Goal: Task Accomplishment & Management: Complete application form

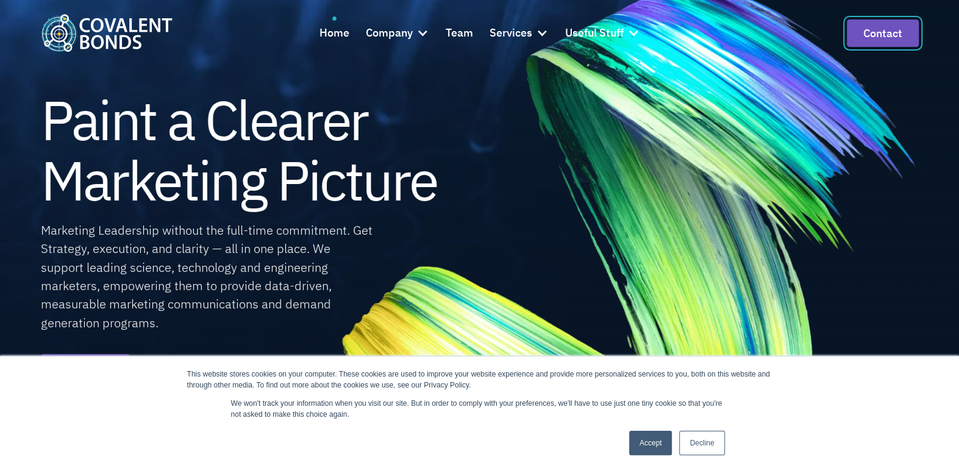
click at [867, 28] on link "Contact" at bounding box center [883, 33] width 72 height 27
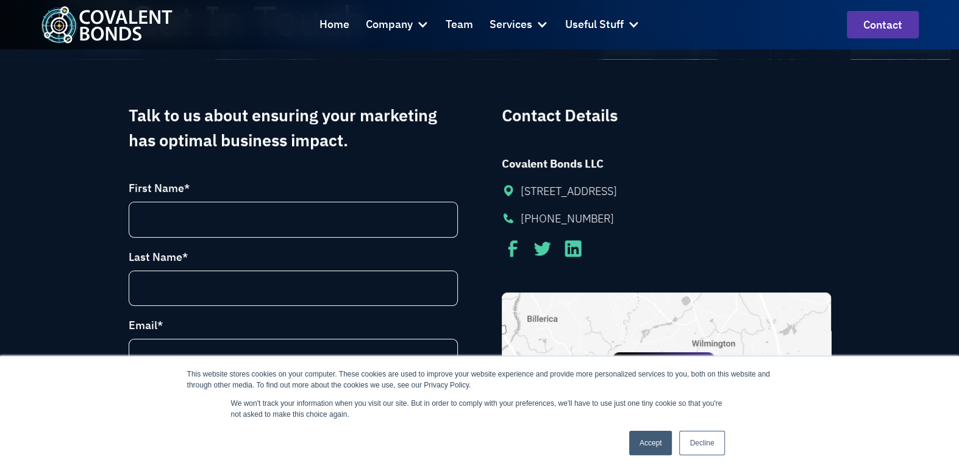
scroll to position [122, 0]
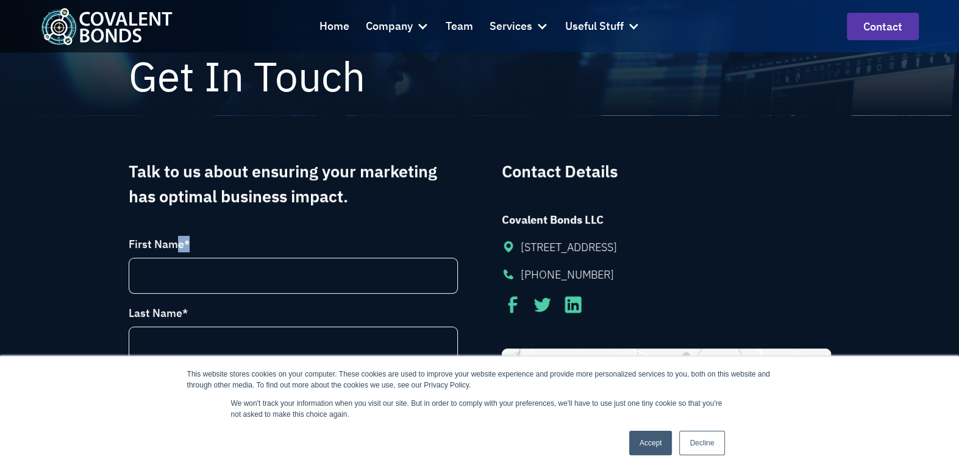
click at [172, 254] on div "First Name *" at bounding box center [293, 265] width 329 height 58
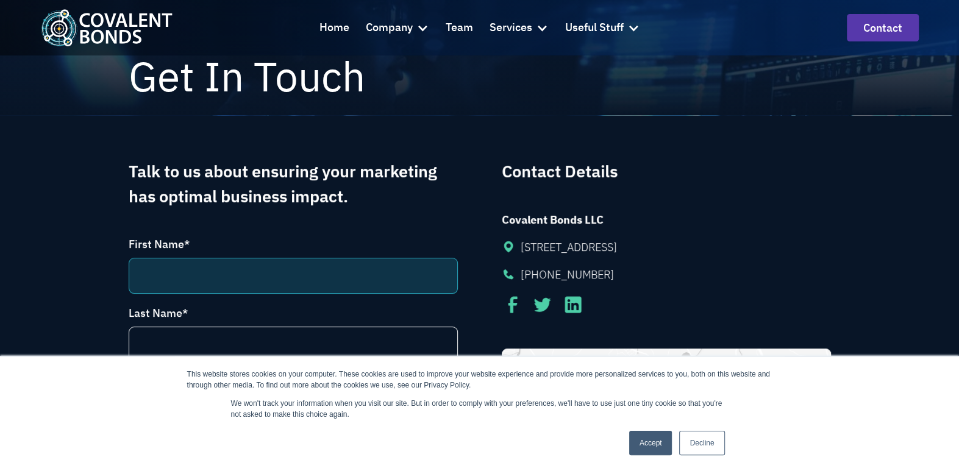
click at [165, 268] on input "First Name *" at bounding box center [293, 276] width 329 height 36
type input "[PERSON_NAME]"
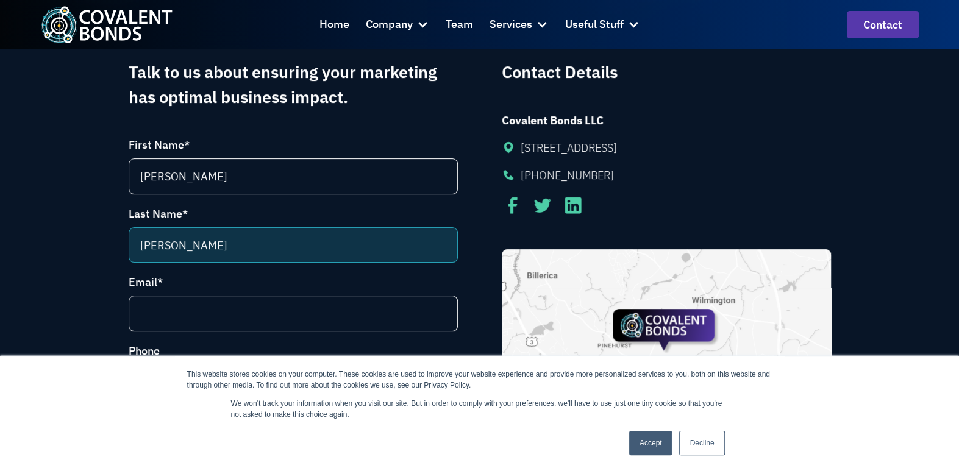
scroll to position [244, 0]
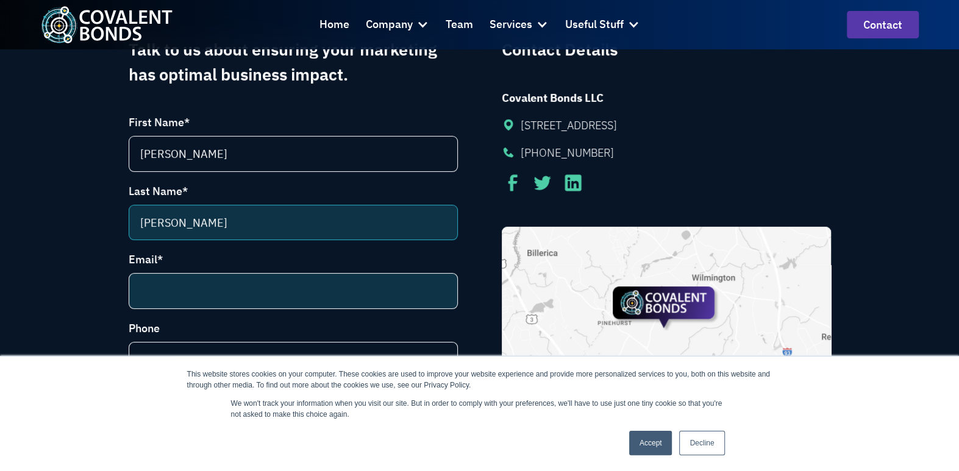
type input "[PERSON_NAME]"
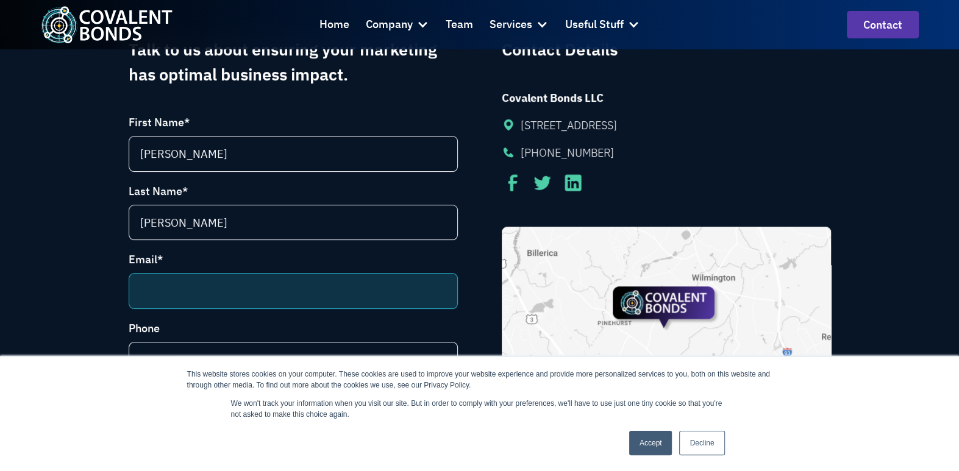
click at [183, 290] on input "Email *" at bounding box center [293, 291] width 329 height 36
type input "[PERSON_NAME][EMAIL_ADDRESS][PERSON_NAME][DOMAIN_NAME]"
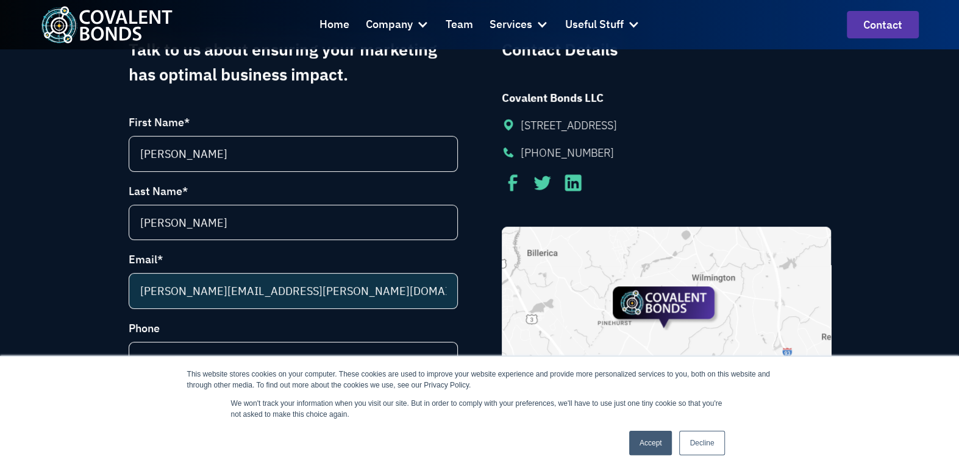
type input "[PERSON_NAME]"
select select "[GEOGRAPHIC_DATA]"
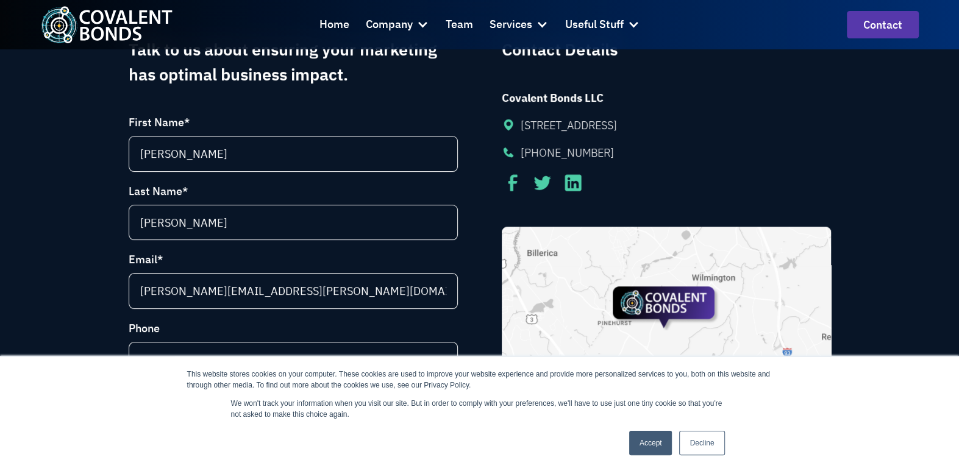
select select "[US_STATE]"
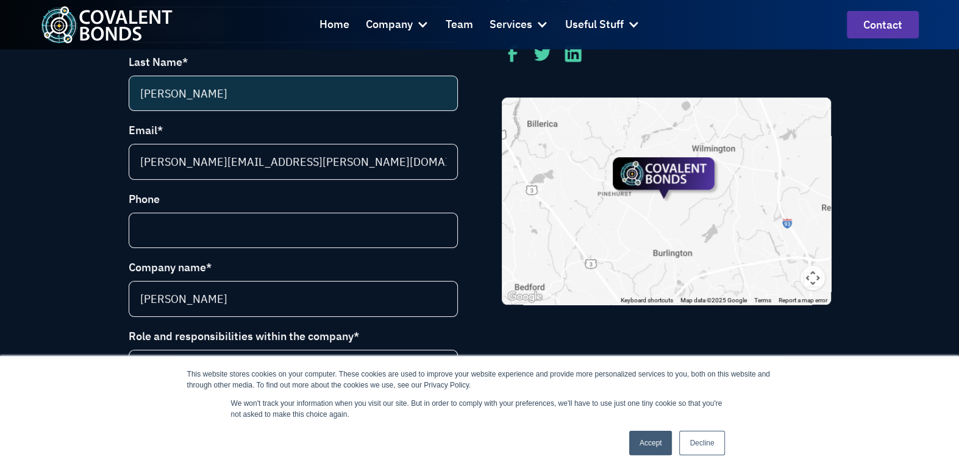
scroll to position [488, 0]
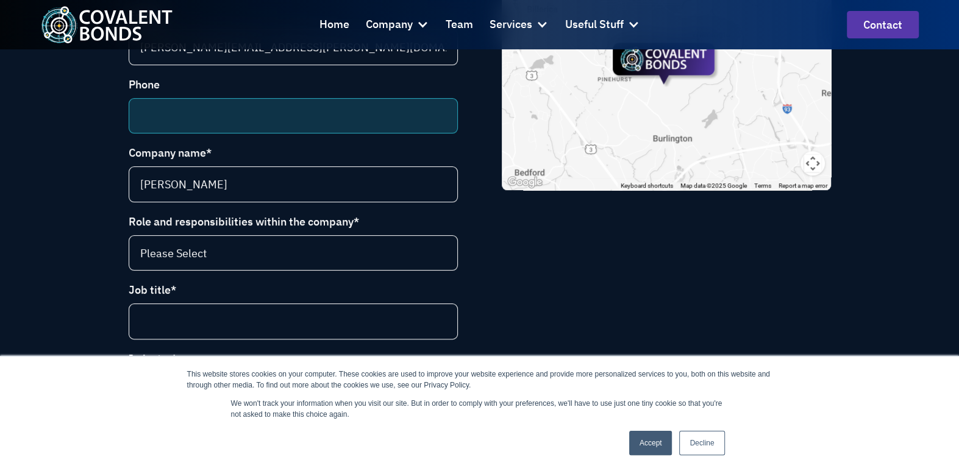
click at [151, 110] on input "Phone" at bounding box center [293, 116] width 329 height 36
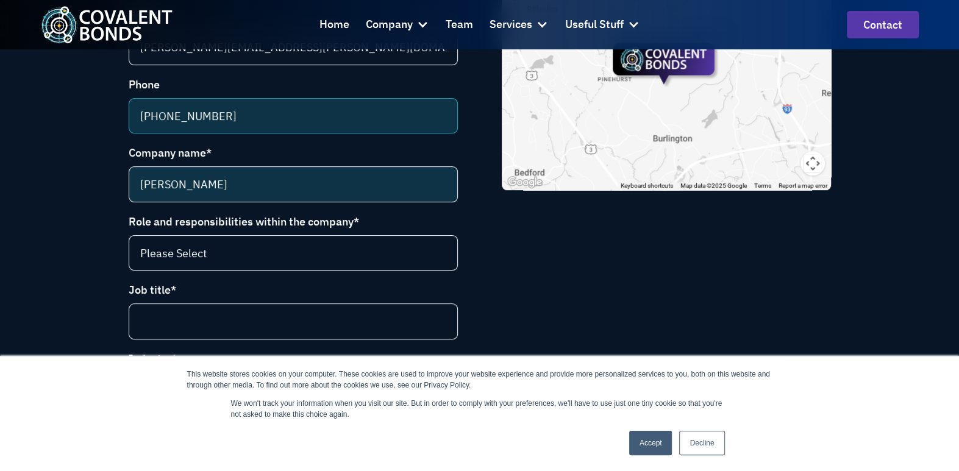
type input "[PHONE_NUMBER]"
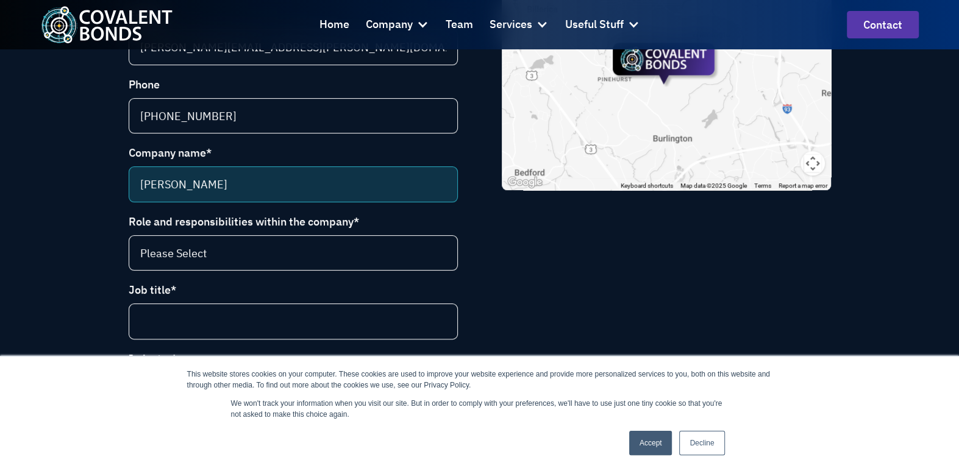
drag, startPoint x: 272, startPoint y: 185, endPoint x: -13, endPoint y: 186, distance: 285.9
type input "Woodcome Insurance Agency"
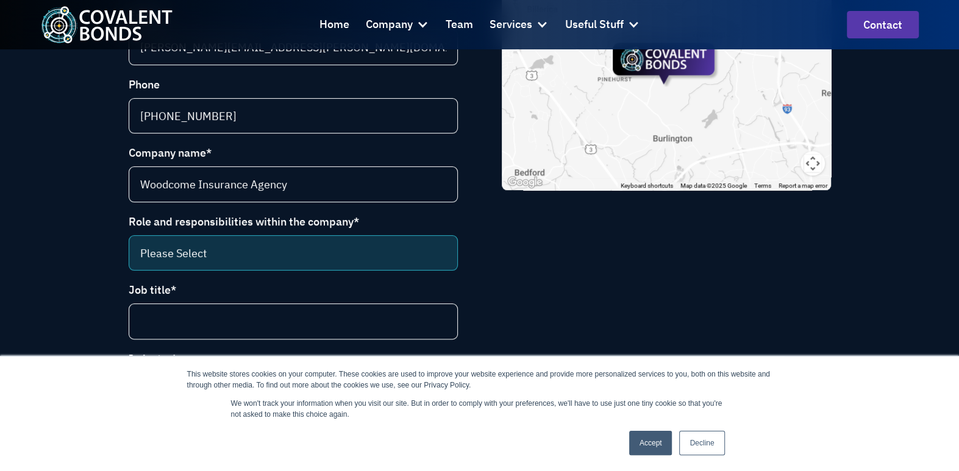
click at [184, 246] on select "Please Select CEO CCO VP Marketing Marketing Director VP Sales and Marketing Ma…" at bounding box center [293, 253] width 329 height 36
click at [333, 253] on select "Please Select CEO CCO VP Marketing Marketing Director VP Sales and Marketing Ma…" at bounding box center [293, 253] width 329 height 36
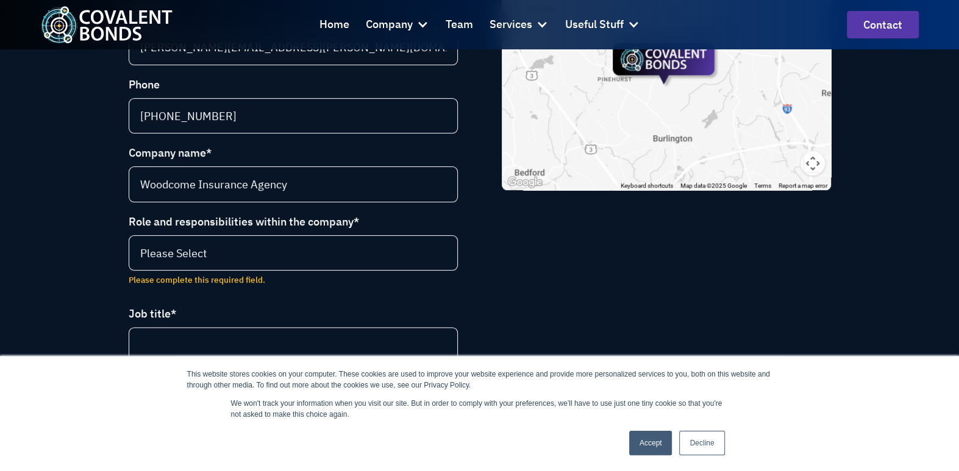
click at [574, 297] on div "Contact Details Covalent Bonds LLC [STREET_ADDRESS] [PHONE_NUMBER] Filters Cova…" at bounding box center [666, 465] width 329 height 1345
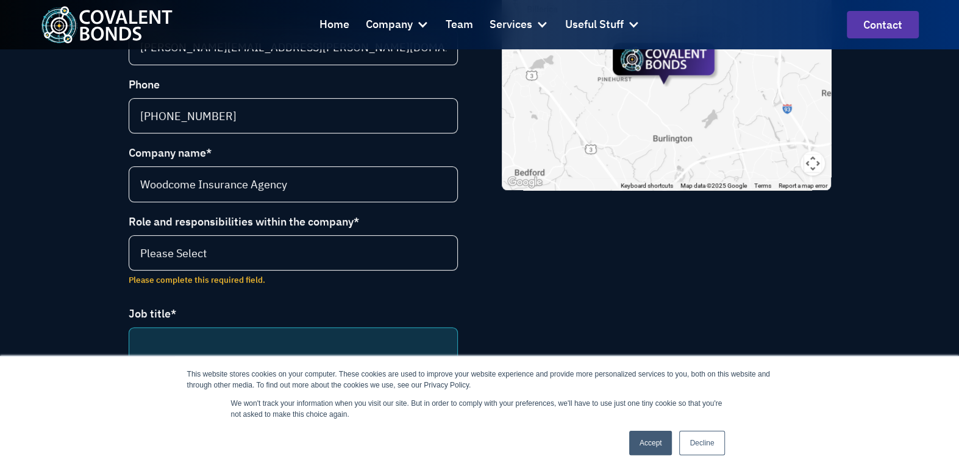
click at [171, 333] on input "Job title *" at bounding box center [293, 345] width 329 height 36
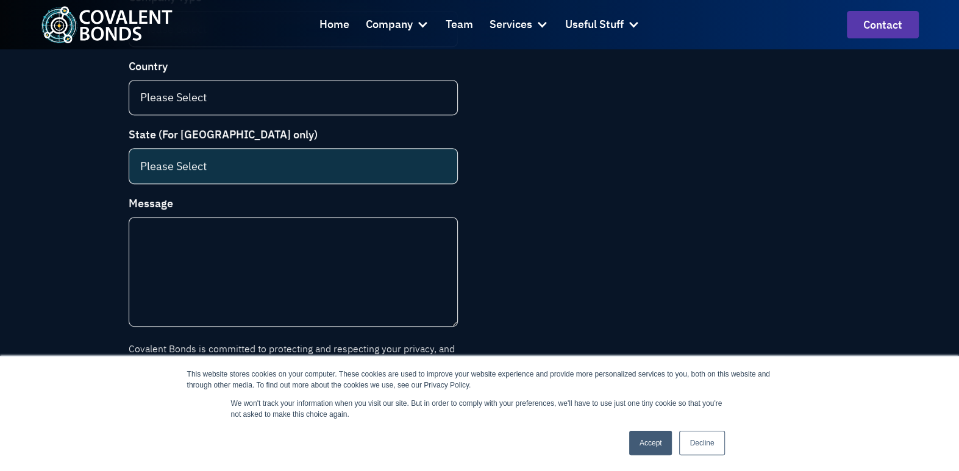
scroll to position [975, 0]
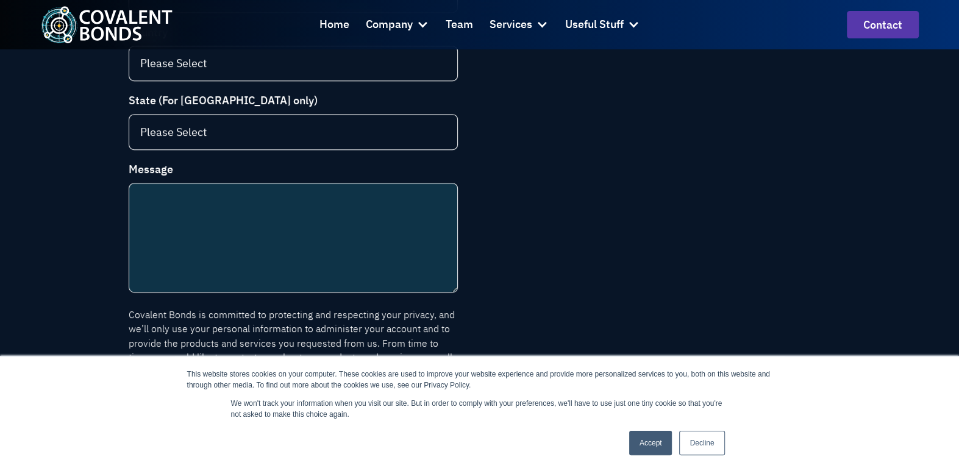
type input "Account Manager"
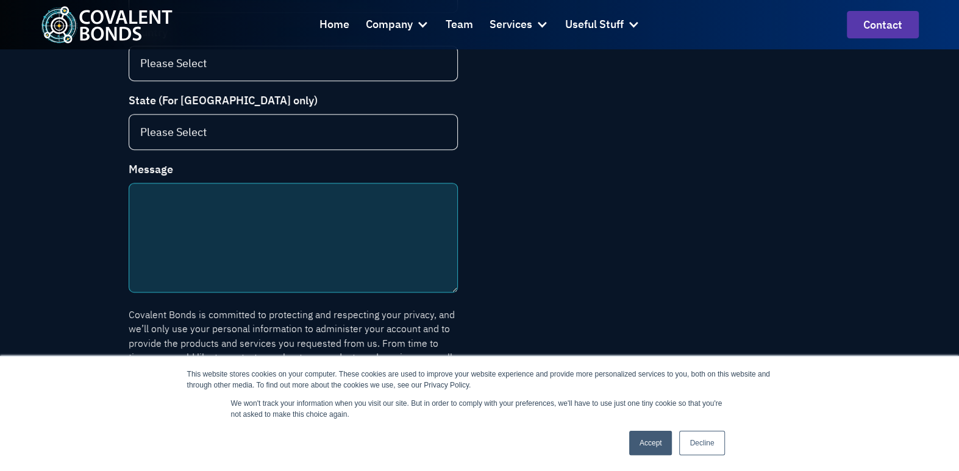
click at [188, 205] on textarea "Message" at bounding box center [293, 238] width 329 height 110
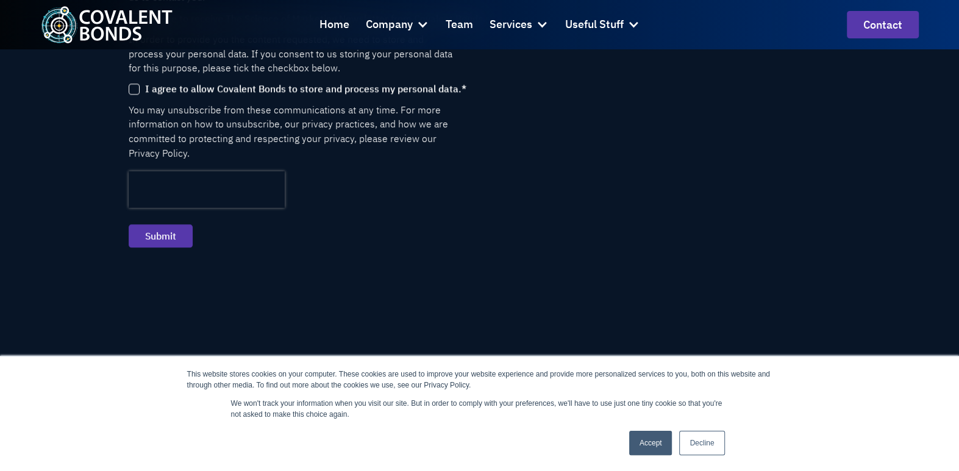
scroll to position [1463, 0]
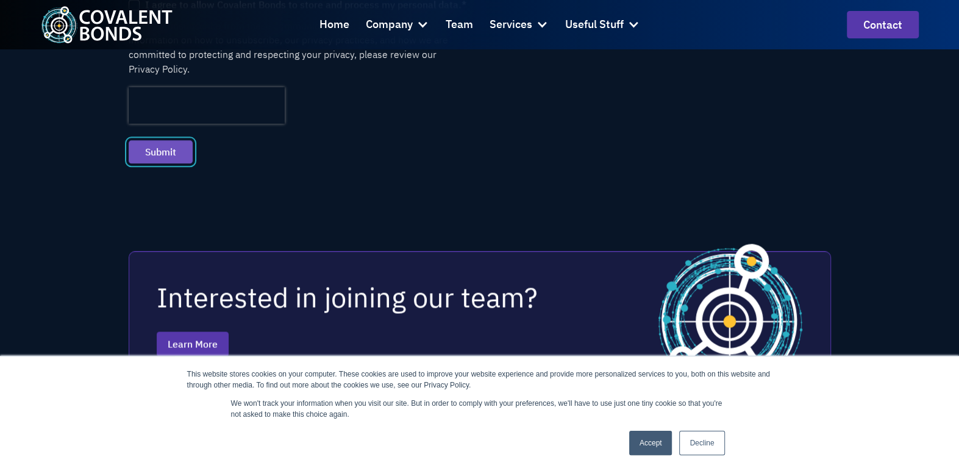
type textarea "Do you offer fringe benefit bonds? What surety's do you use? thank you,"
click at [157, 140] on input "Submit" at bounding box center [161, 151] width 64 height 23
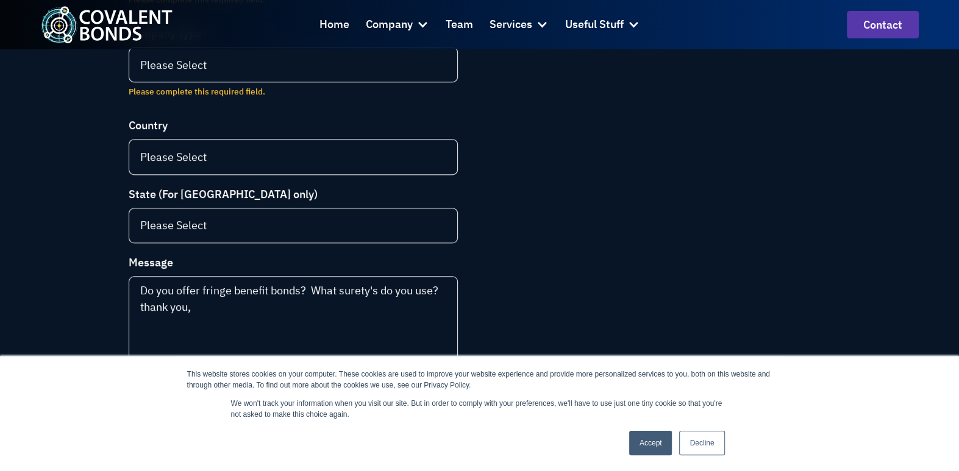
scroll to position [807, 0]
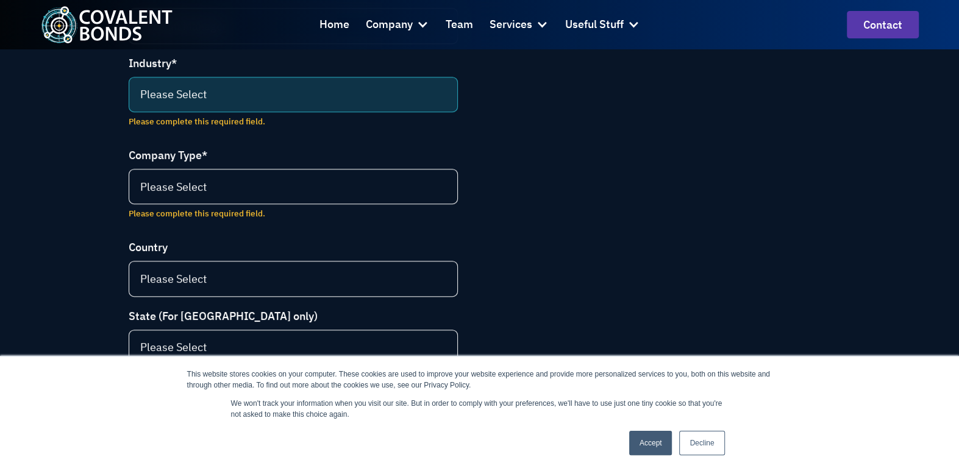
click at [274, 88] on select "Please Select Life science (selling to pharma and biotech) Food and beverage En…" at bounding box center [293, 95] width 329 height 36
